Goal: Ask a question

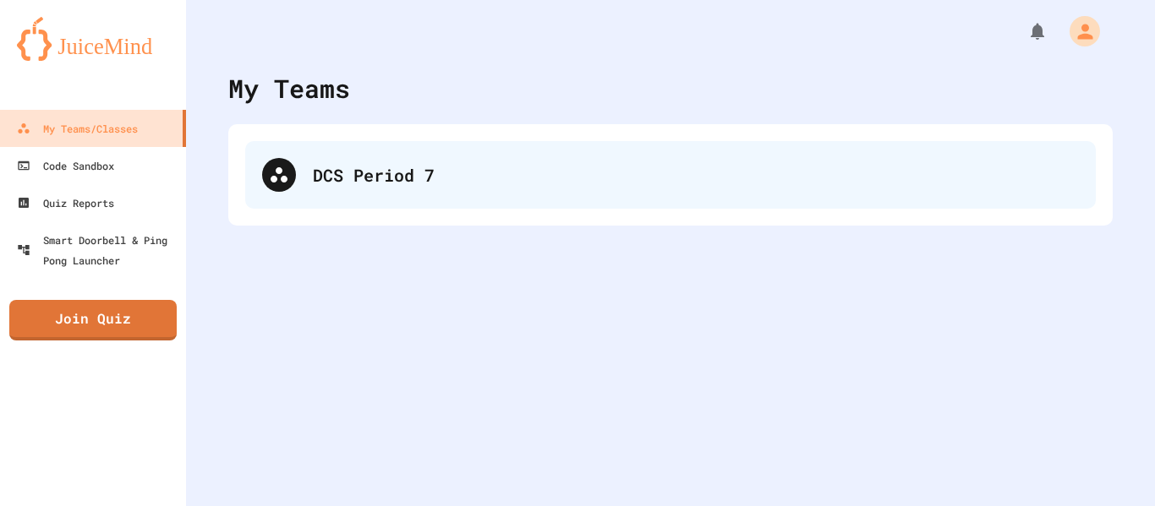
click at [359, 174] on div "DCS Period 7" at bounding box center [696, 174] width 766 height 25
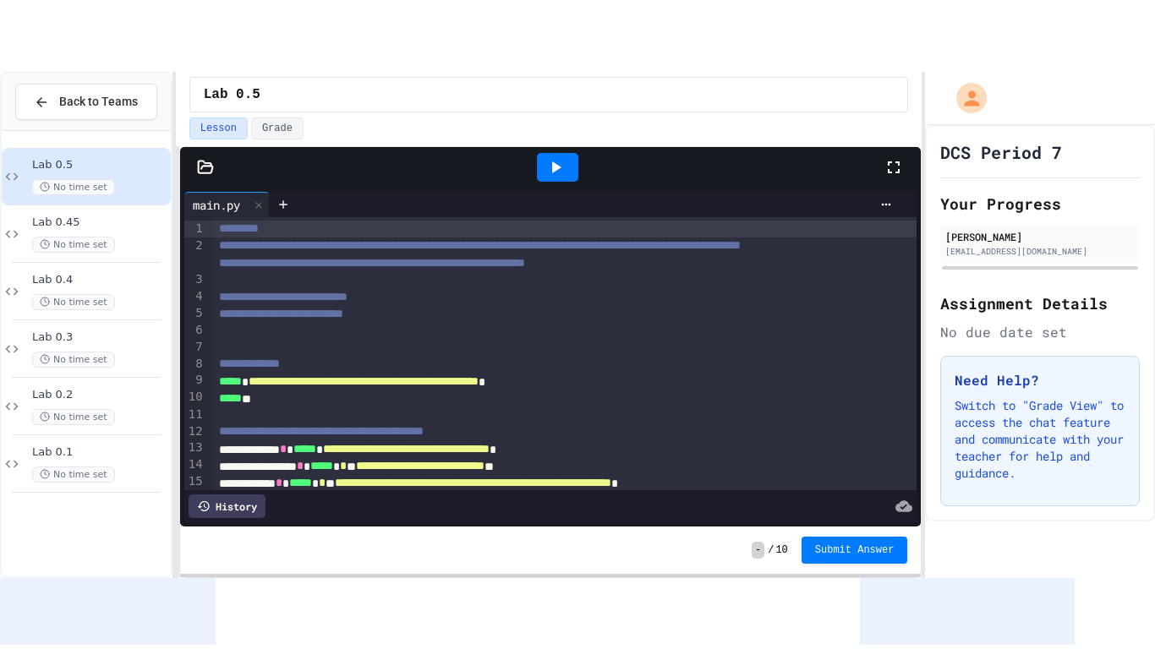
scroll to position [189, 0]
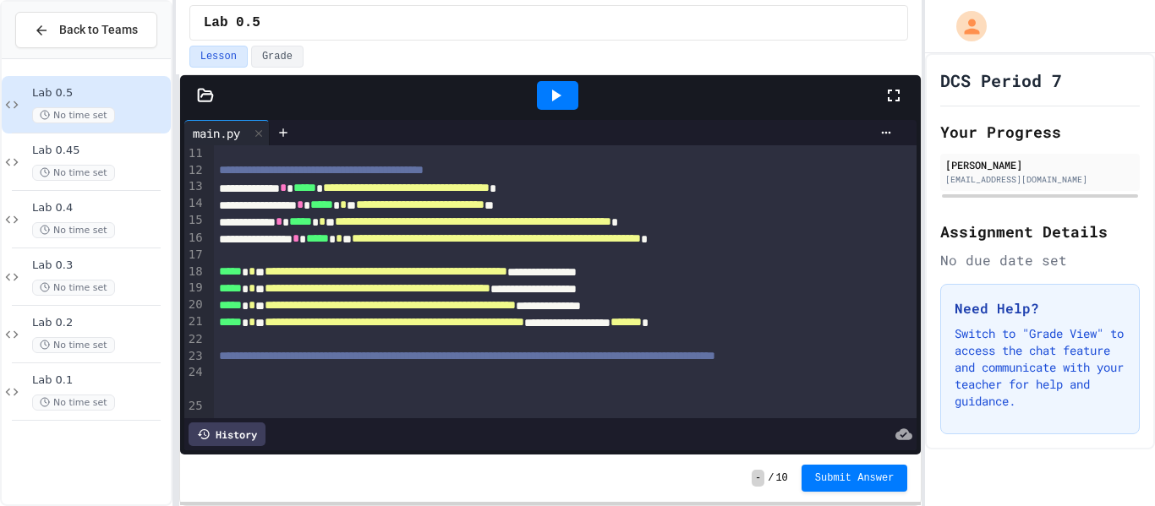
click at [894, 85] on icon at bounding box center [894, 95] width 20 height 20
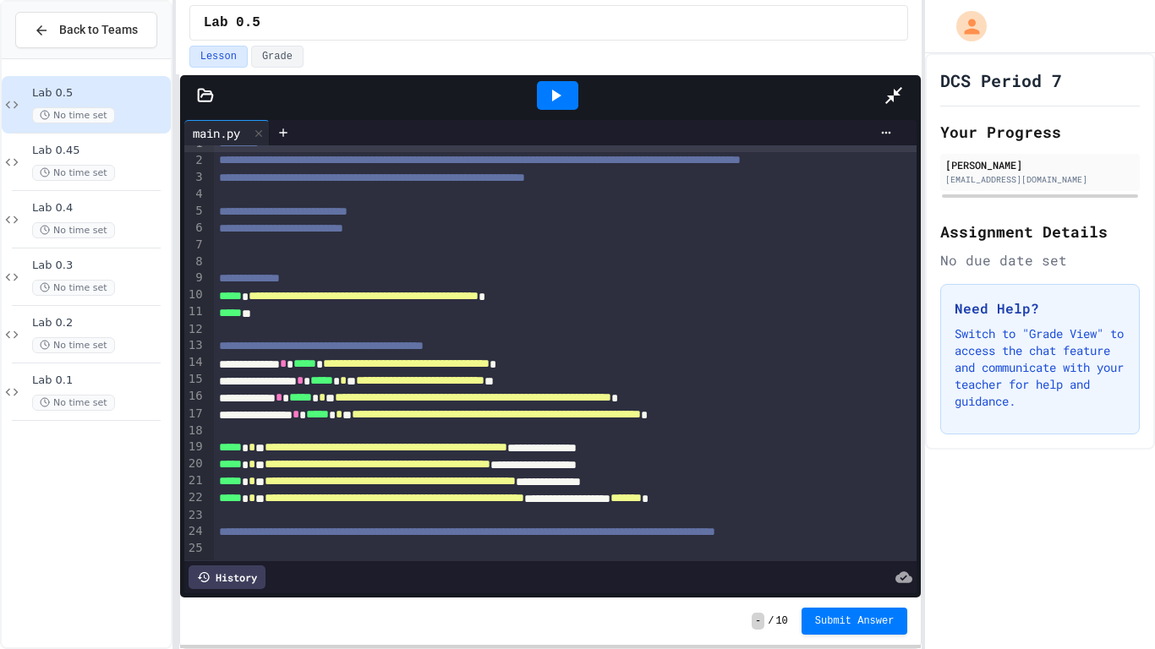
scroll to position [0, 0]
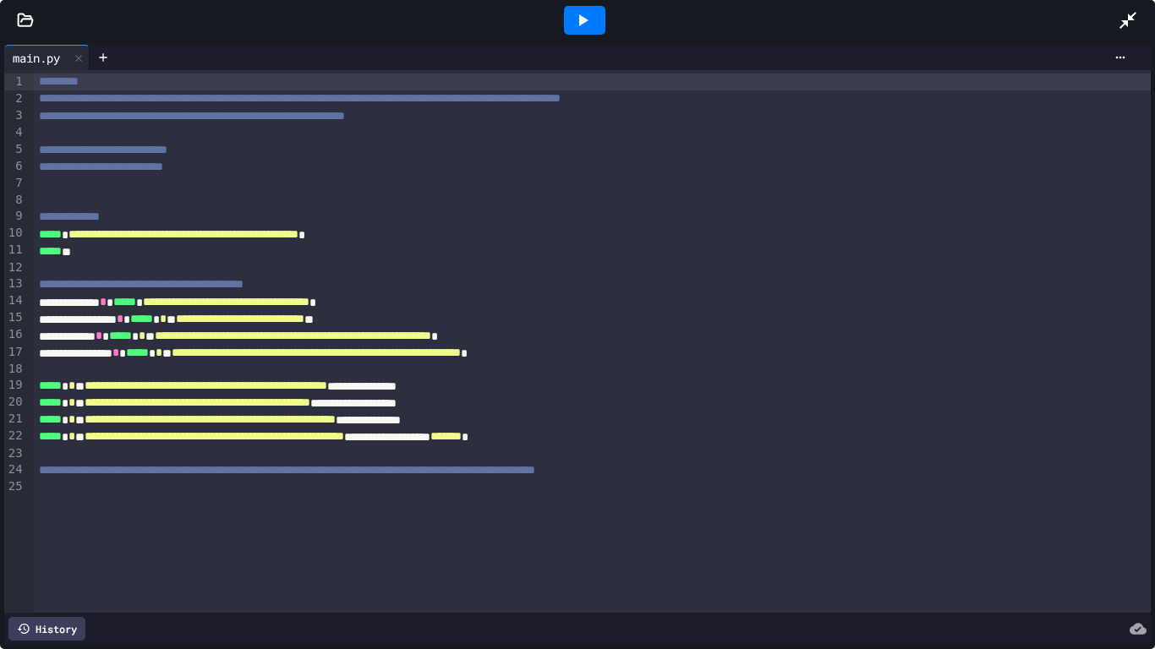
click at [573, 14] on icon at bounding box center [582, 20] width 20 height 20
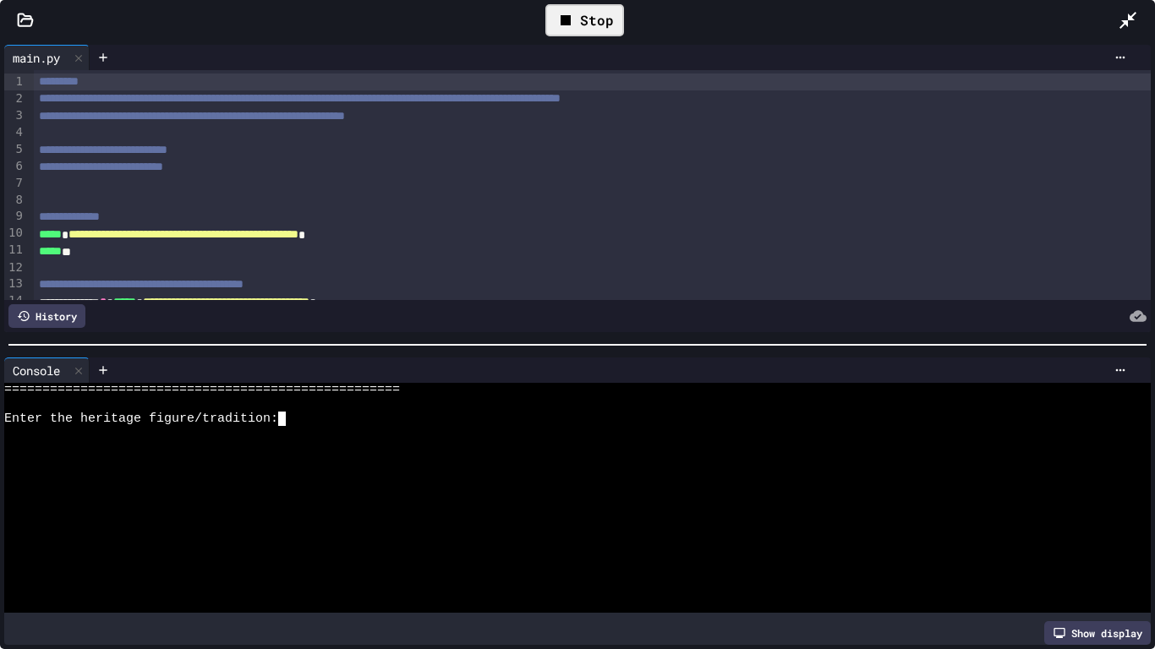
click at [408, 412] on div "Enter the heritage figure/tradition:" at bounding box center [571, 419] width 1134 height 14
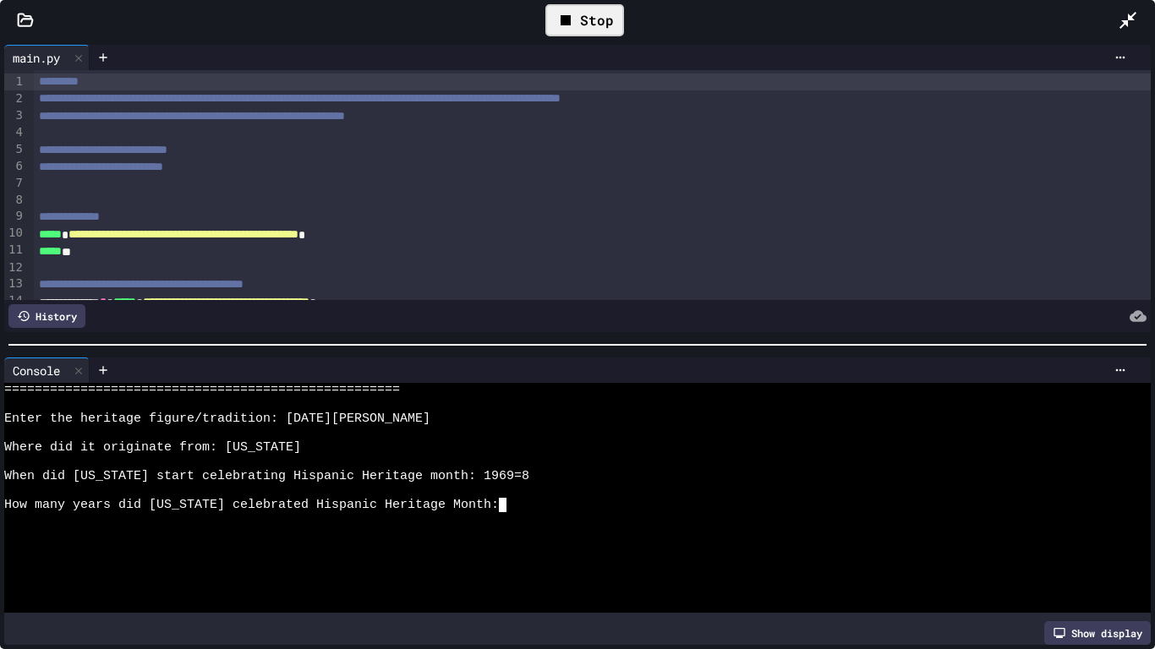
click at [549, 485] on div at bounding box center [571, 491] width 1134 height 14
click at [543, 506] on div "How many years did [US_STATE] celebrated Hispanic Heritage Month:" at bounding box center [571, 505] width 1134 height 14
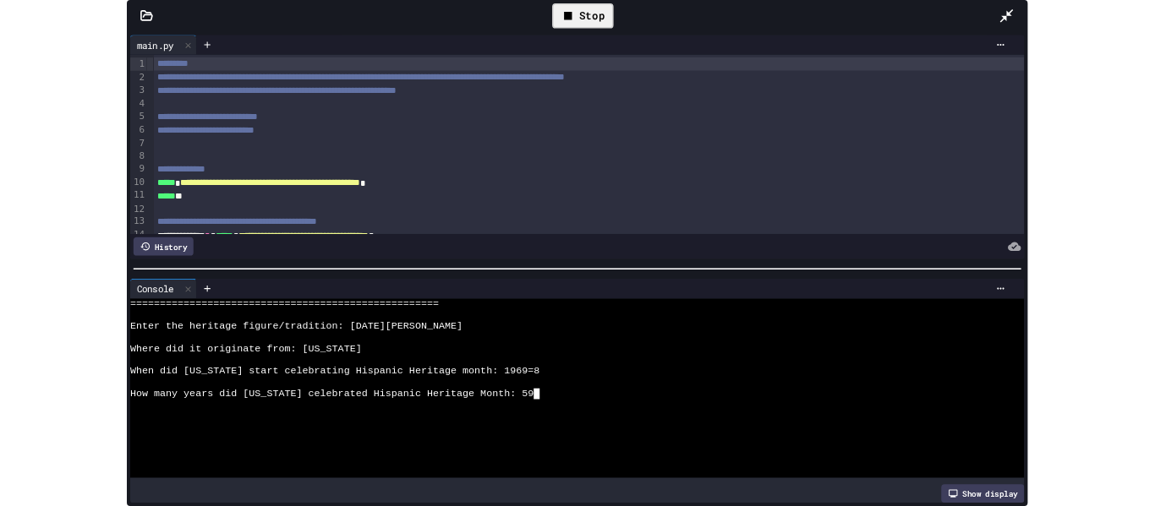
scroll to position [29, 0]
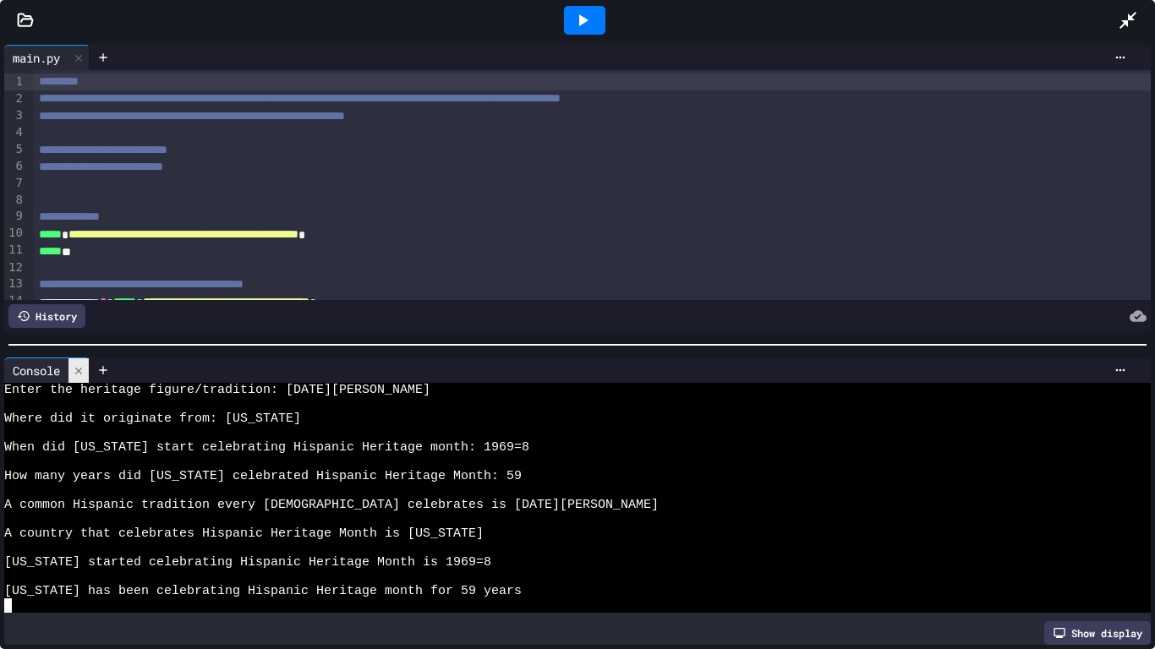
click at [76, 365] on icon at bounding box center [79, 371] width 12 height 12
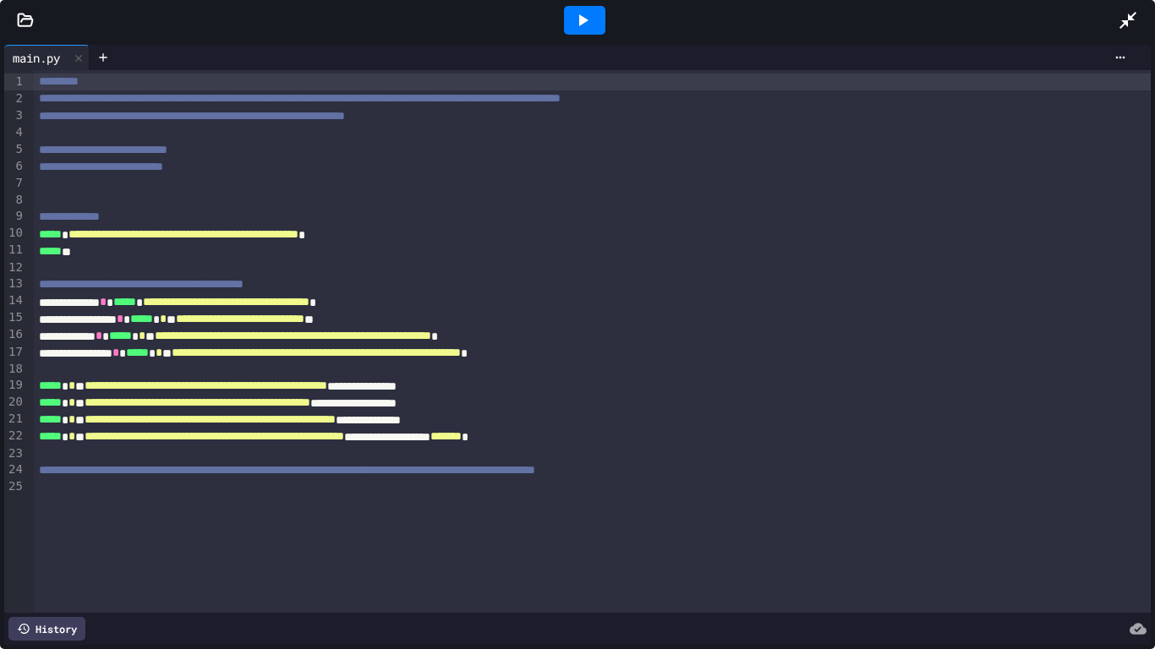
click at [1139, 14] on div at bounding box center [1136, 20] width 37 height 46
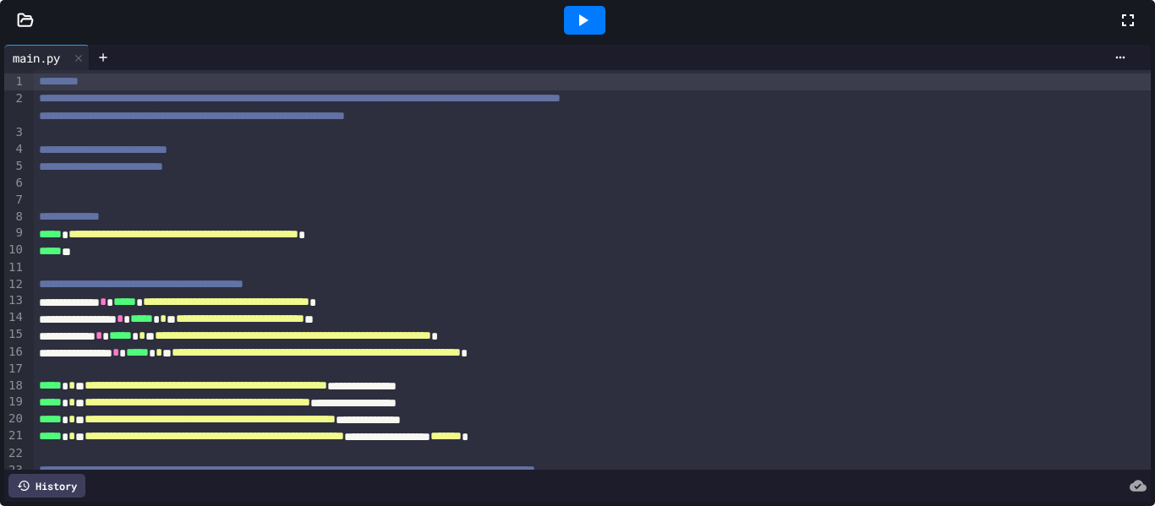
scroll to position [189, 0]
